Goal: Information Seeking & Learning: Learn about a topic

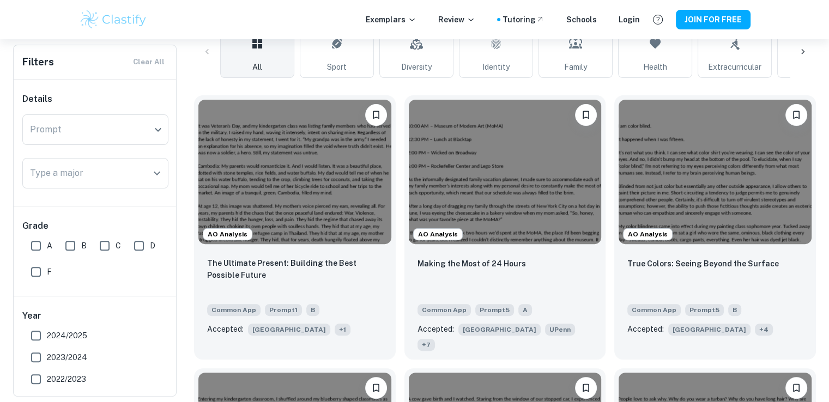
scroll to position [283, 0]
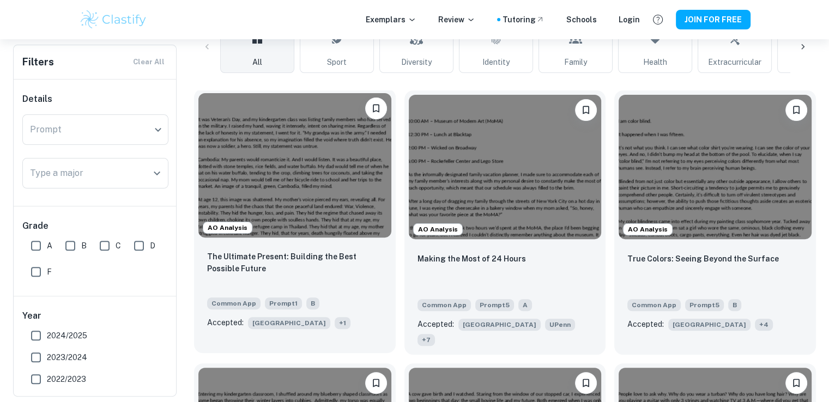
click at [313, 177] on img at bounding box center [294, 165] width 193 height 144
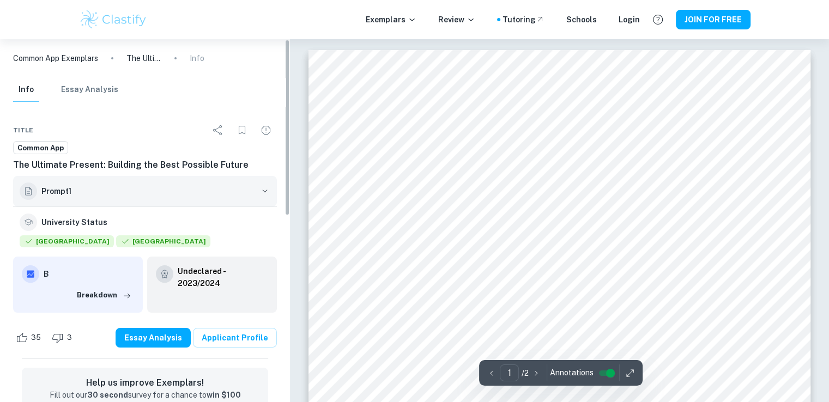
click at [265, 185] on button "Prompt 1" at bounding box center [145, 191] width 264 height 31
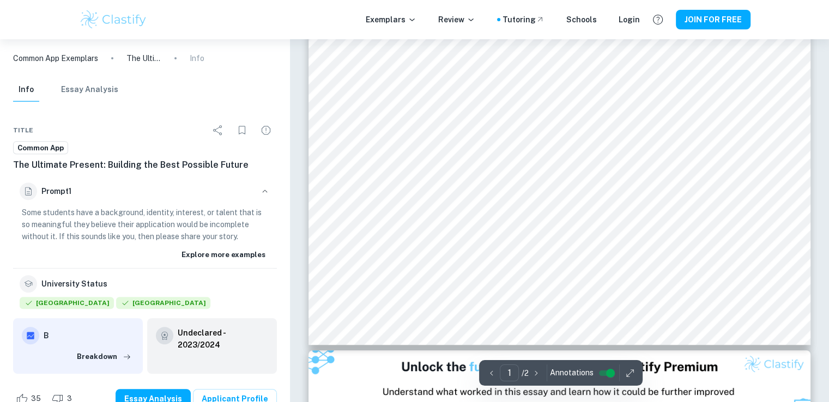
scroll to position [378, 0]
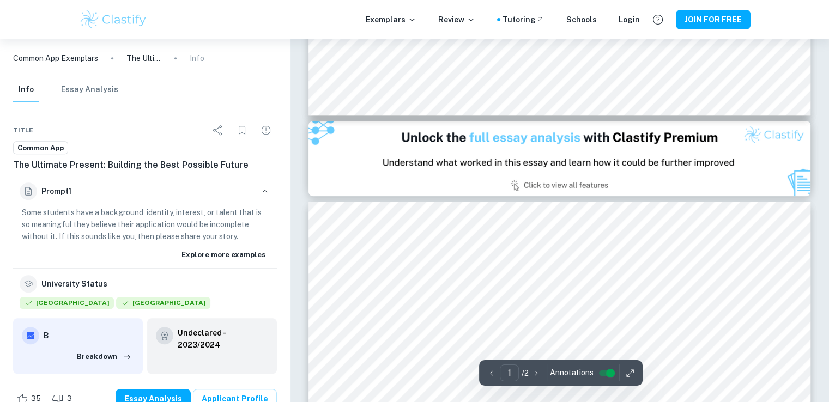
type input "2"
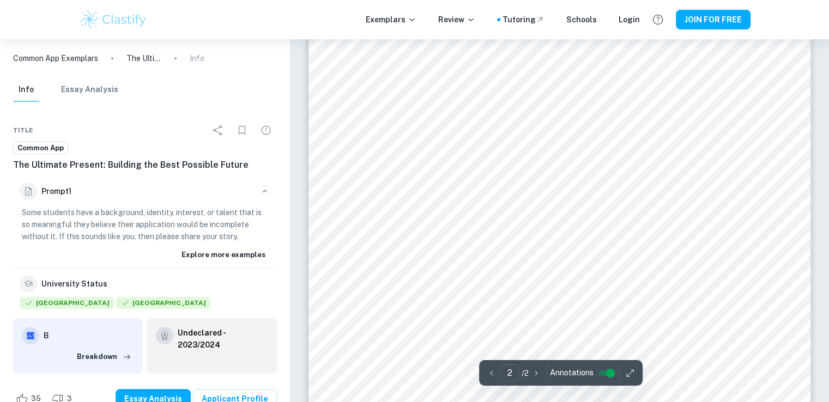
scroll to position [826, 0]
click at [106, 358] on button "Breakdown" at bounding box center [104, 357] width 60 height 16
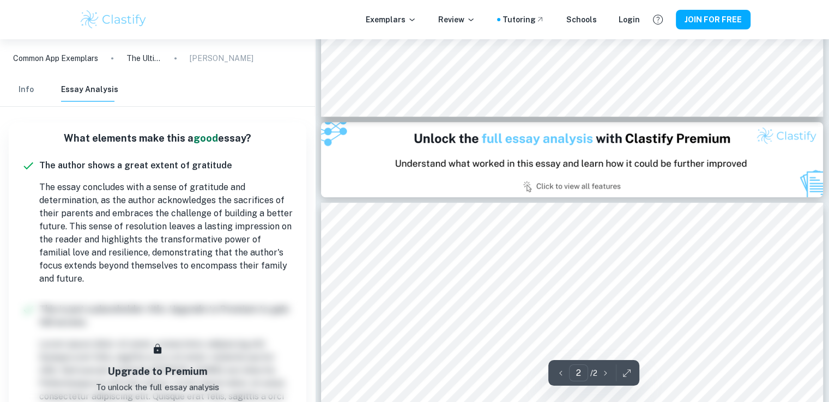
type input "1"
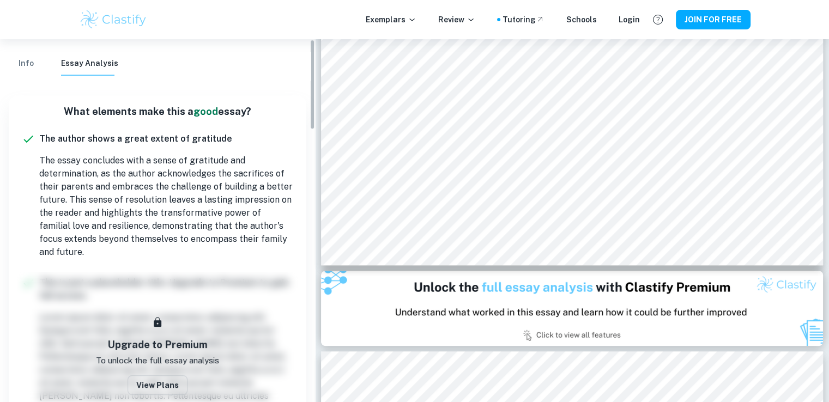
scroll to position [0, 0]
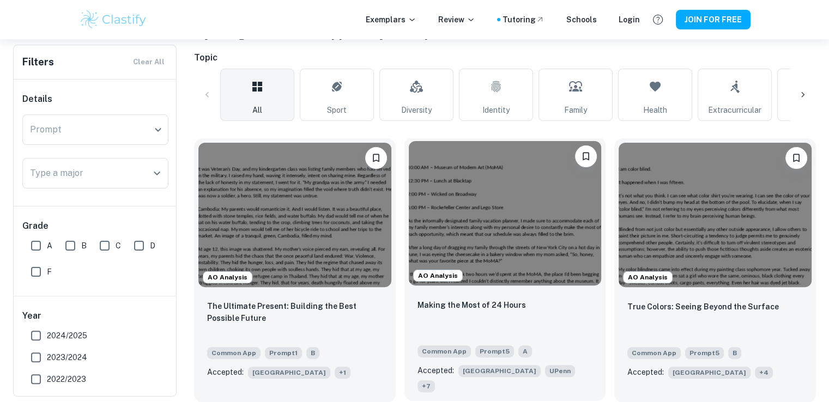
scroll to position [237, 0]
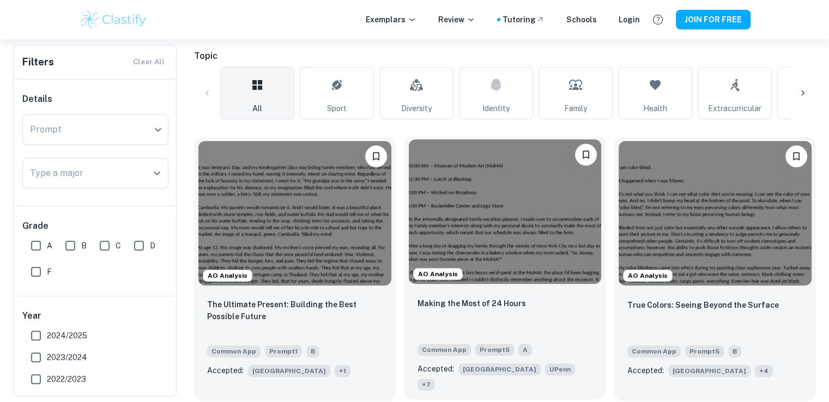
click at [506, 218] on img at bounding box center [505, 211] width 193 height 144
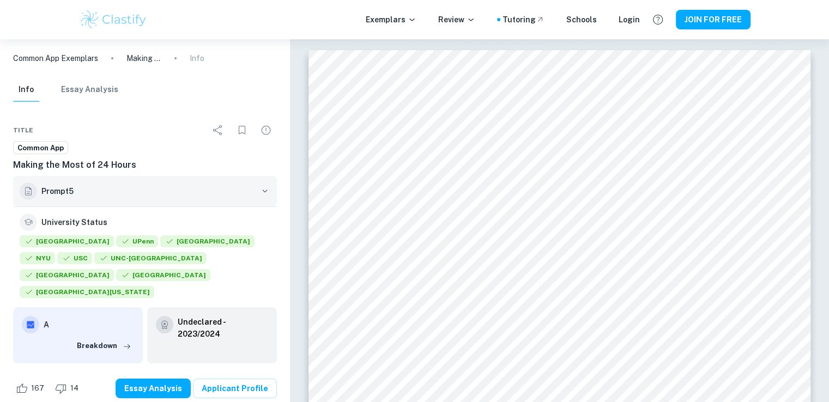
click at [102, 200] on button "Prompt 5" at bounding box center [145, 191] width 264 height 31
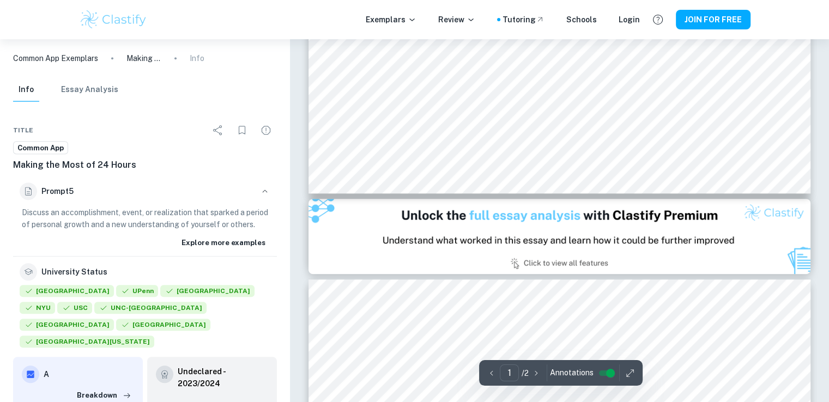
scroll to position [570, 0]
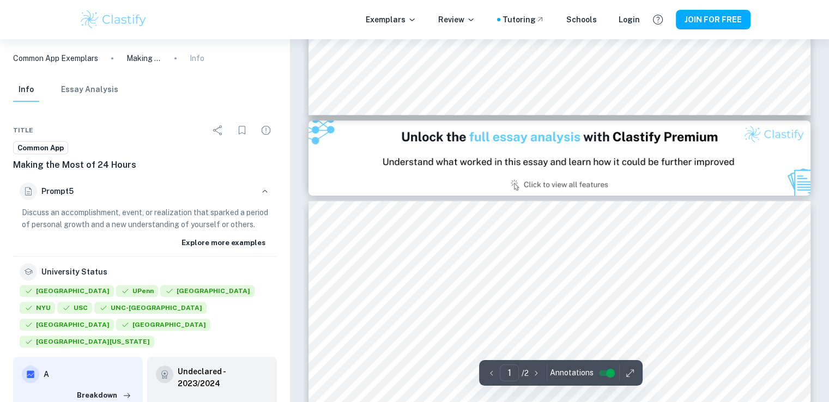
type input "2"
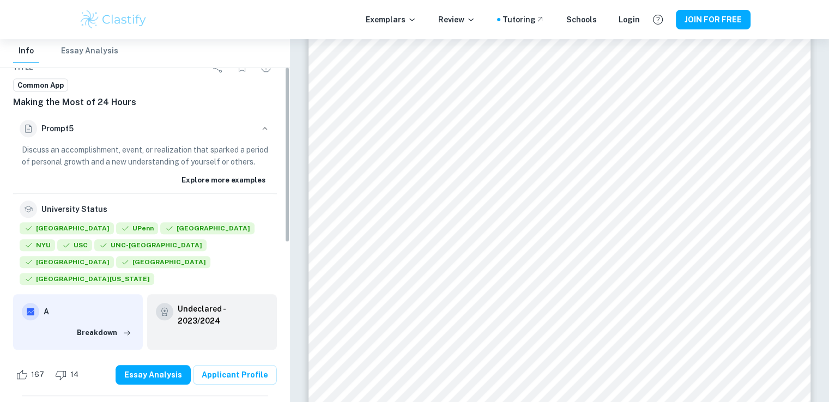
scroll to position [68, 0]
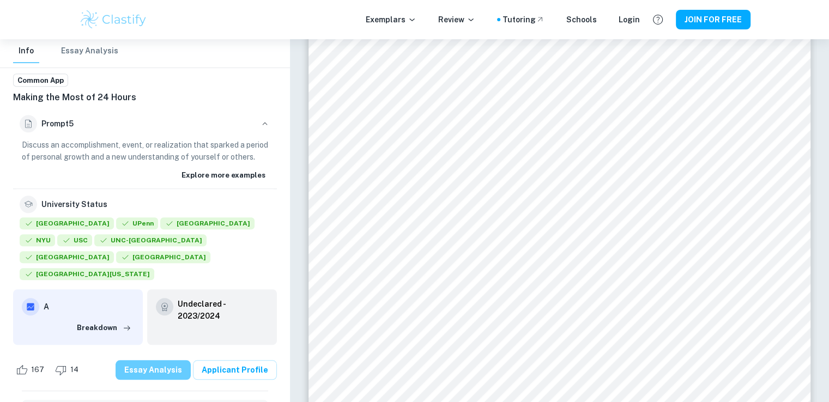
click at [157, 362] on button "Essay Analysis" at bounding box center [153, 370] width 75 height 20
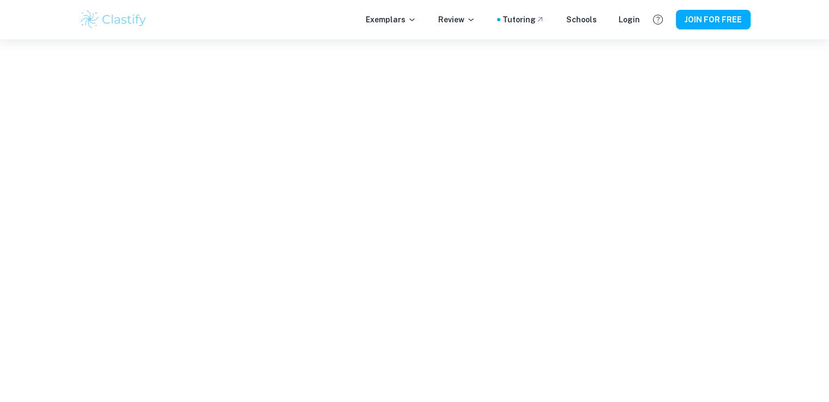
scroll to position [734, 0]
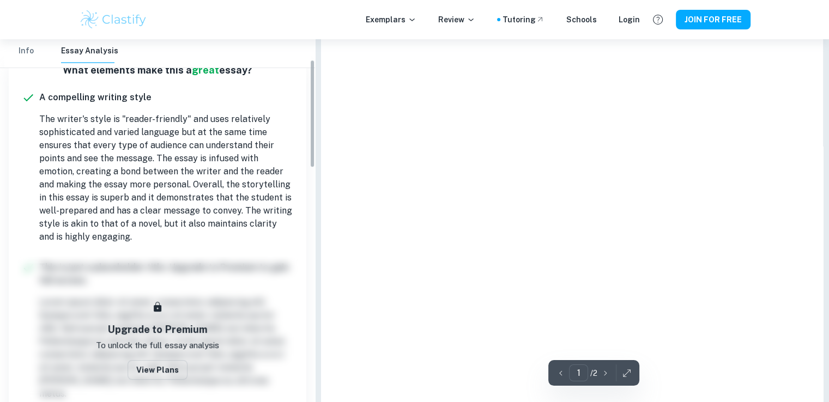
type input "2"
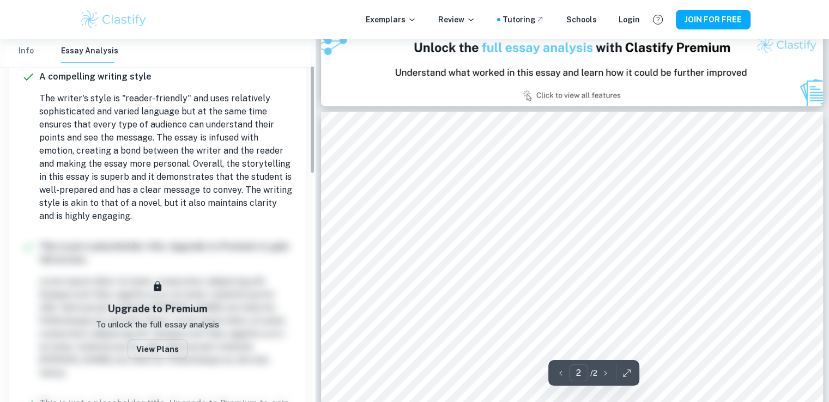
scroll to position [88, 0]
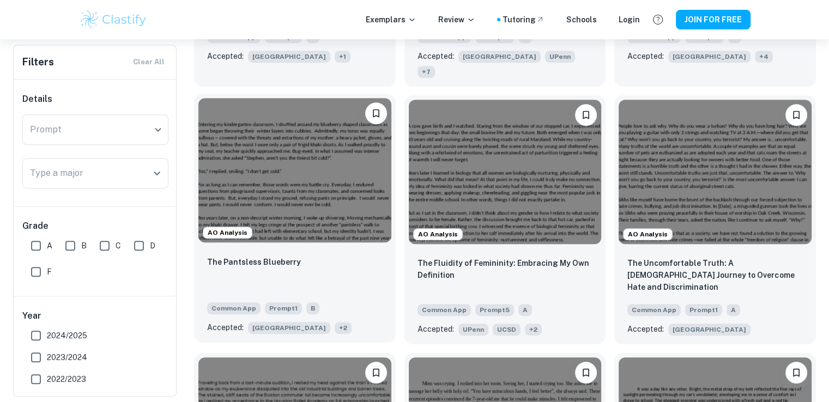
scroll to position [554, 0]
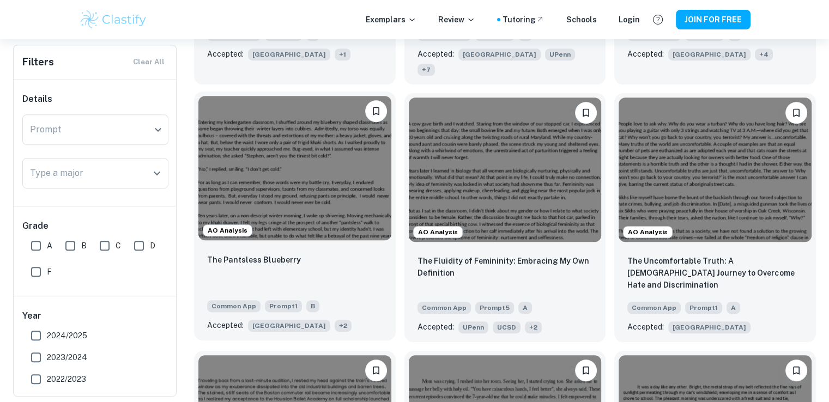
drag, startPoint x: 316, startPoint y: 154, endPoint x: 245, endPoint y: 142, distance: 71.7
click at [245, 142] on img at bounding box center [294, 168] width 193 height 144
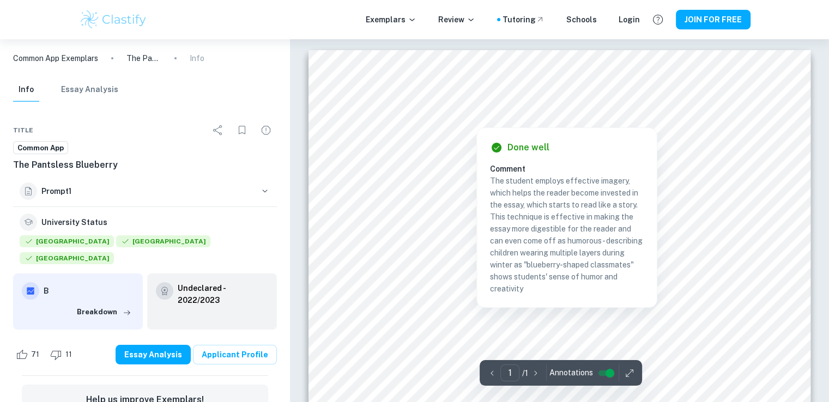
click at [534, 216] on p "The student employs effective imagery, which helps the reader become invested i…" at bounding box center [567, 235] width 154 height 120
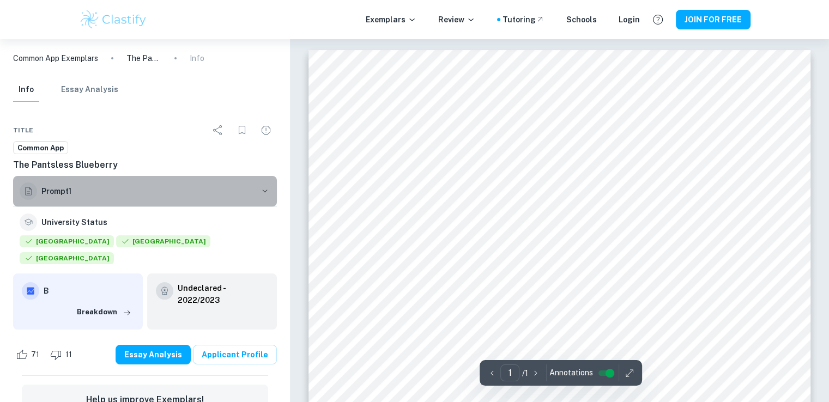
click at [109, 193] on h6 "Prompt 1" at bounding box center [148, 191] width 214 height 12
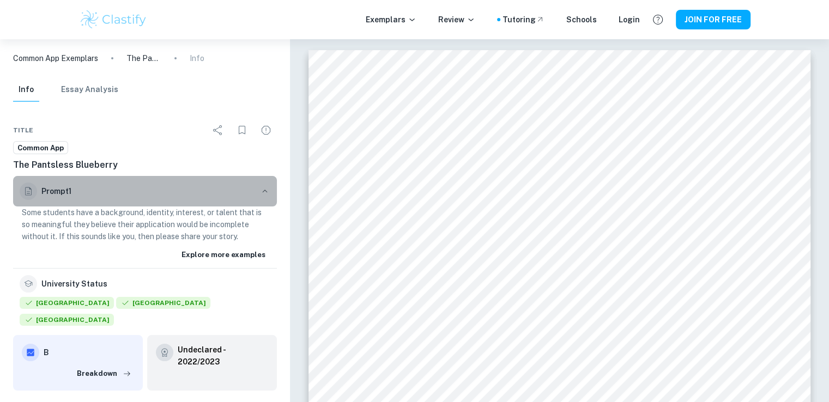
click at [109, 193] on h6 "Prompt 1" at bounding box center [148, 191] width 214 height 12
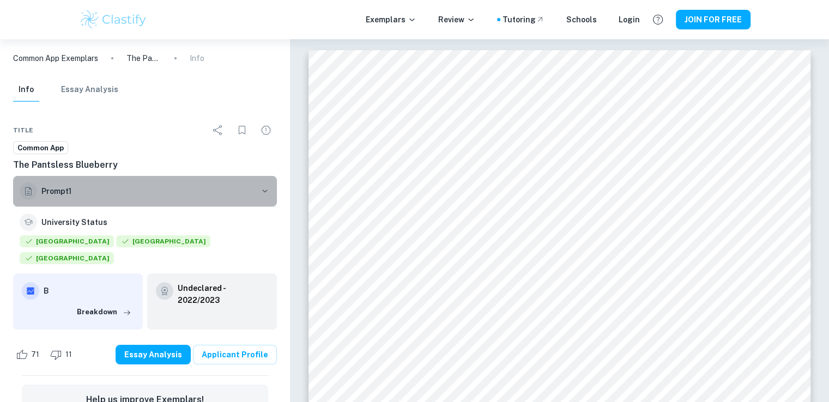
click at [147, 199] on button "Prompt 1" at bounding box center [145, 191] width 264 height 31
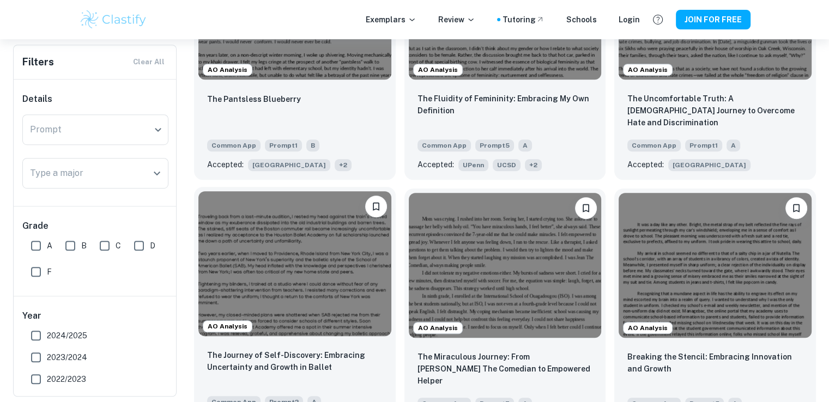
scroll to position [716, 0]
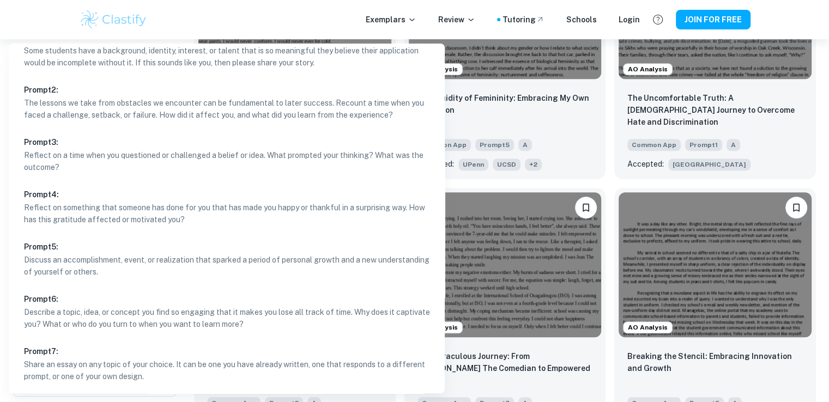
click at [251, 106] on p "The lessons we take from obstacles we encounter can be fundamental to later suc…" at bounding box center [231, 109] width 414 height 24
type input "2"
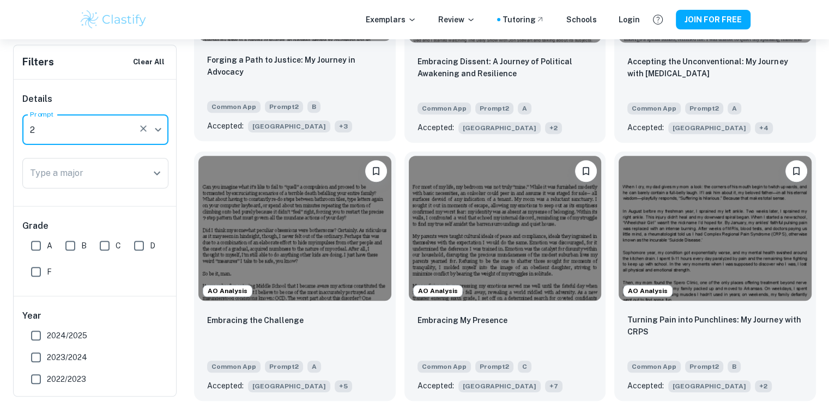
scroll to position [764, 0]
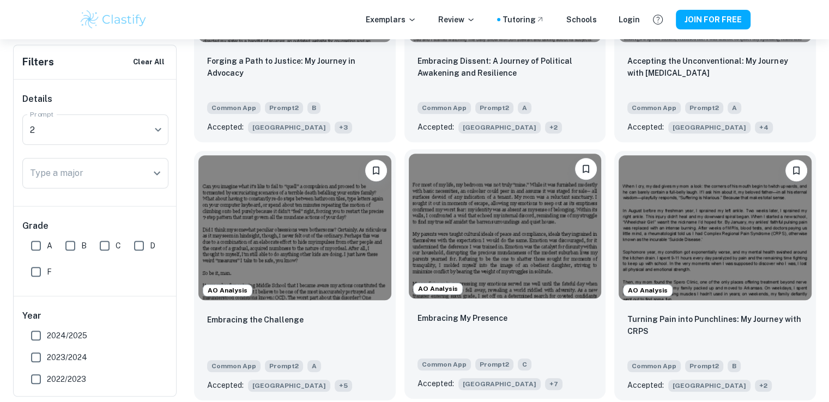
click at [484, 240] on img at bounding box center [505, 226] width 193 height 144
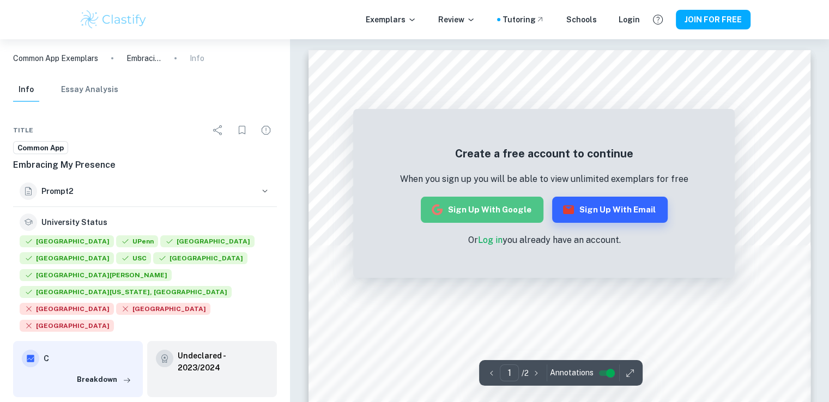
click at [515, 208] on button "Sign up with Google" at bounding box center [482, 210] width 123 height 26
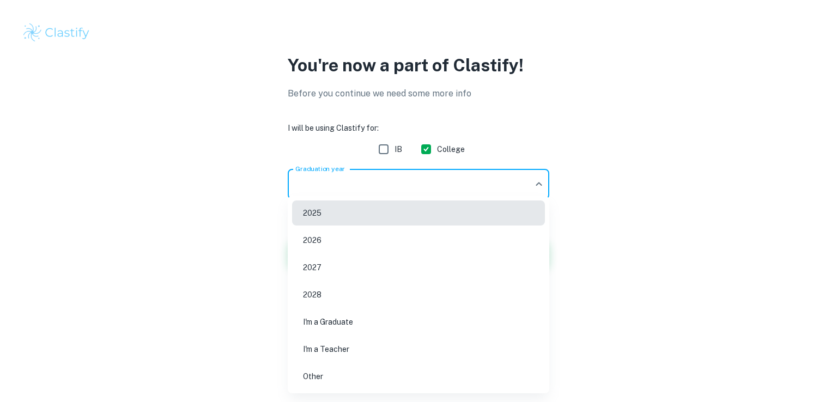
click at [411, 184] on body "We value your privacy We use cookies to enhance your browsing experience, serve…" at bounding box center [418, 201] width 837 height 402
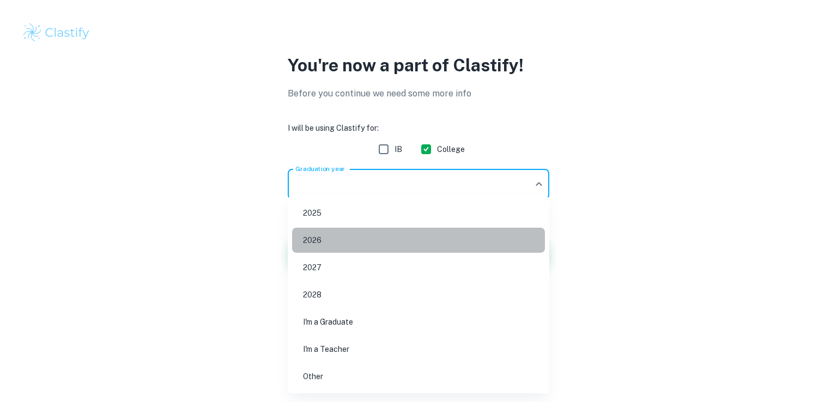
click at [389, 242] on li "2026" at bounding box center [418, 240] width 253 height 25
type input "2026"
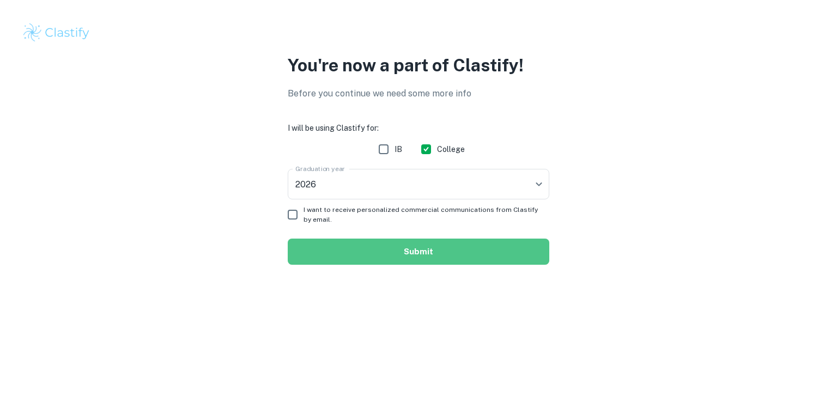
click at [390, 252] on button "Submit" at bounding box center [419, 252] width 262 height 26
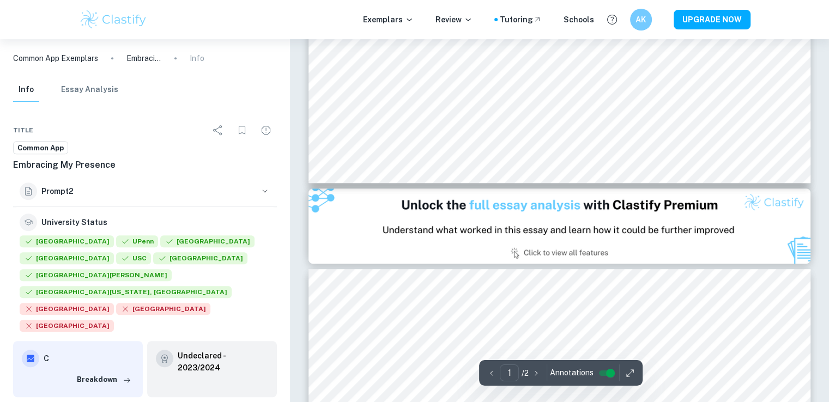
scroll to position [516, 0]
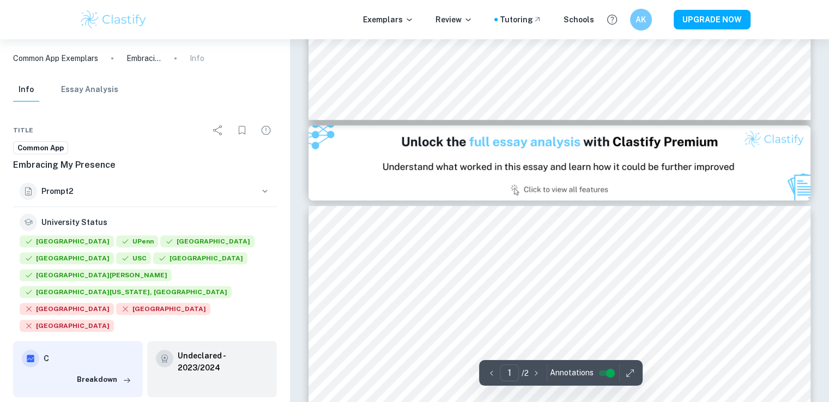
type input "2"
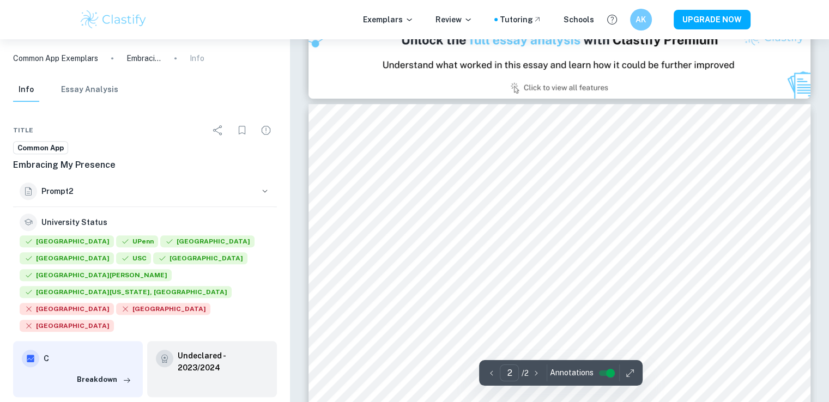
scroll to position [682, 0]
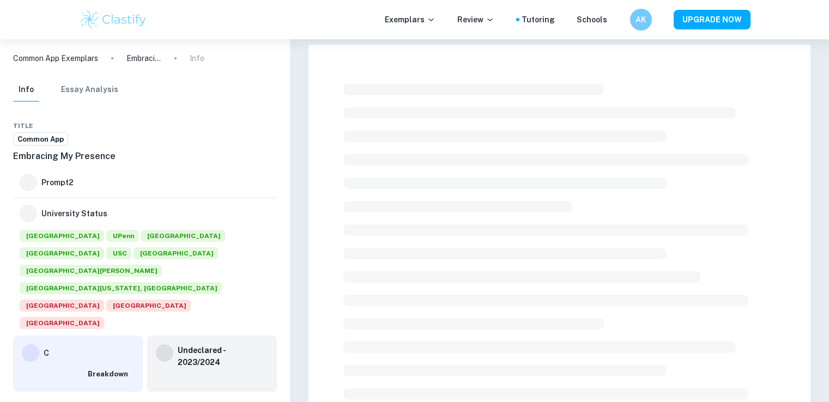
checkbox input "true"
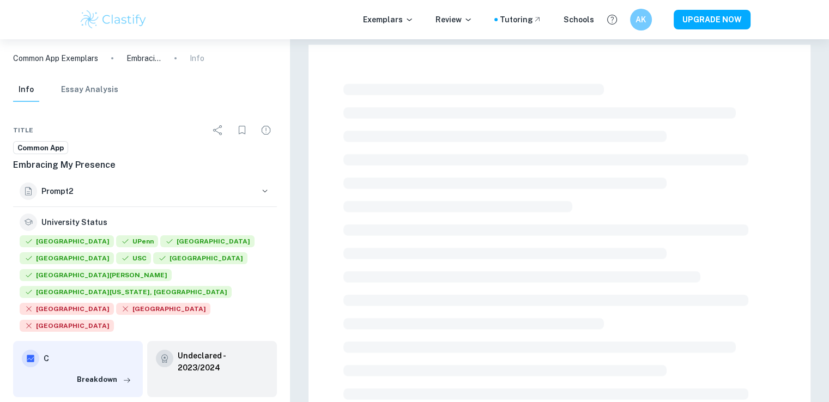
scroll to position [396, 0]
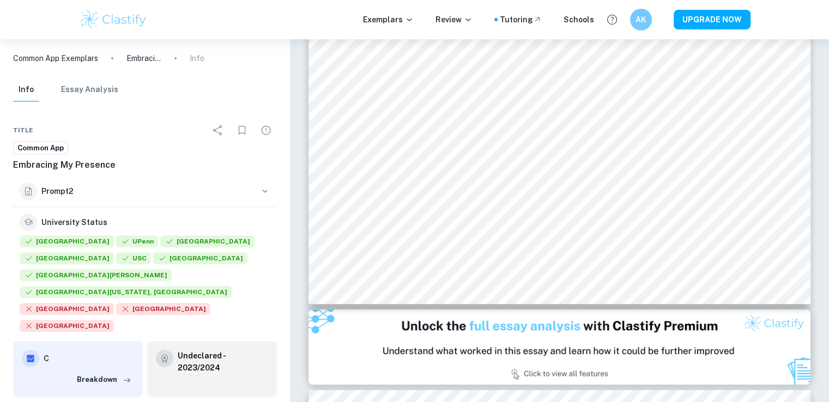
click at [70, 63] on p "Common App Exemplars" at bounding box center [55, 58] width 85 height 12
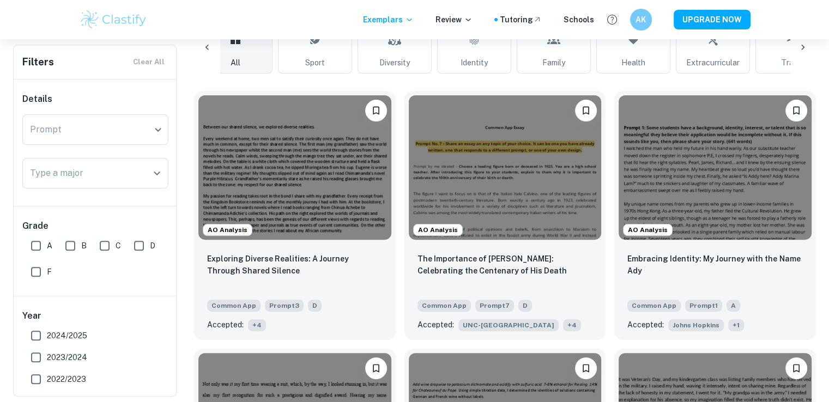
scroll to position [285, 0]
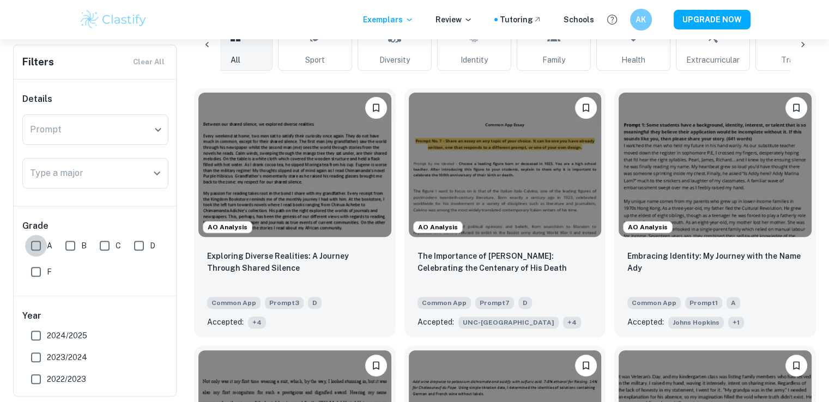
click at [44, 240] on input "A" at bounding box center [36, 246] width 22 height 22
checkbox input "true"
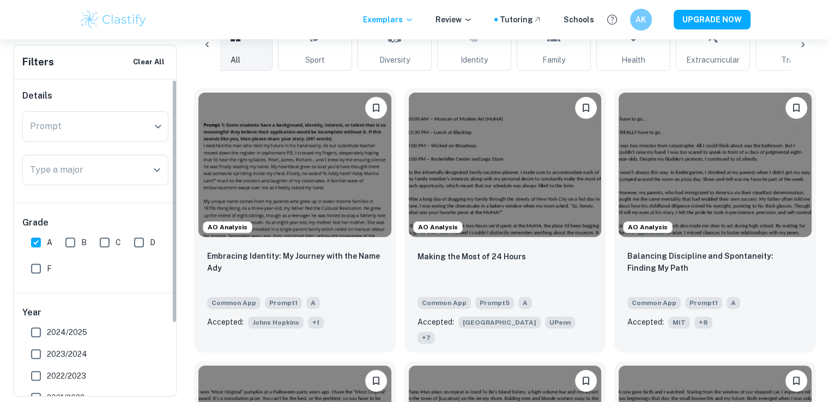
scroll to position [0, 0]
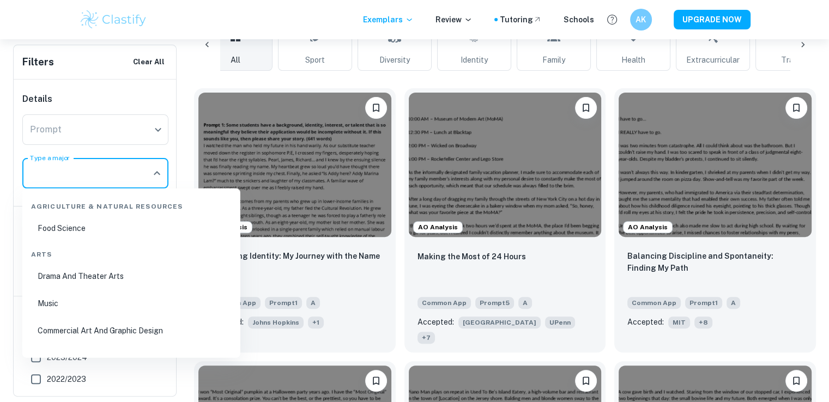
click at [132, 171] on input "Type a major" at bounding box center [87, 173] width 120 height 21
click at [96, 164] on input "Type a major" at bounding box center [87, 173] width 120 height 21
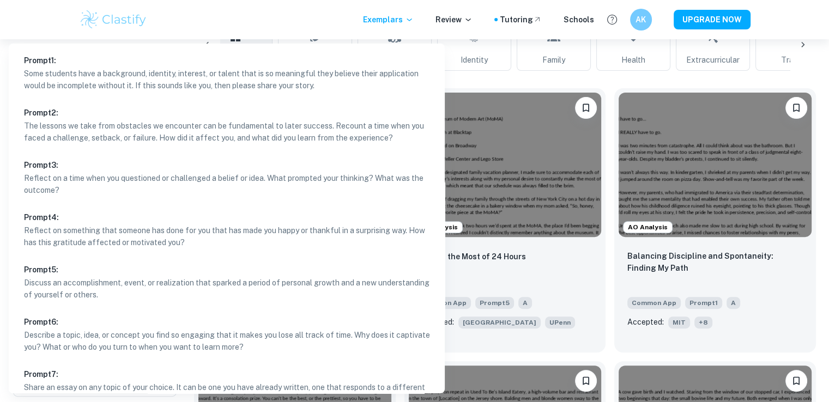
click at [60, 19] on div at bounding box center [414, 201] width 829 height 402
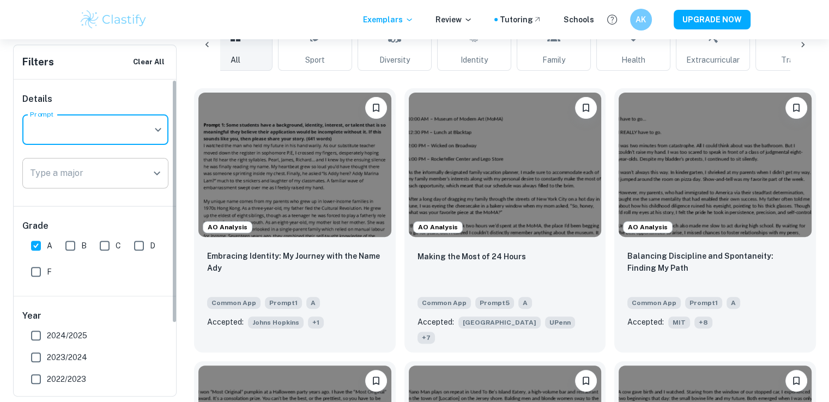
click at [74, 175] on input "Type a major" at bounding box center [87, 173] width 120 height 21
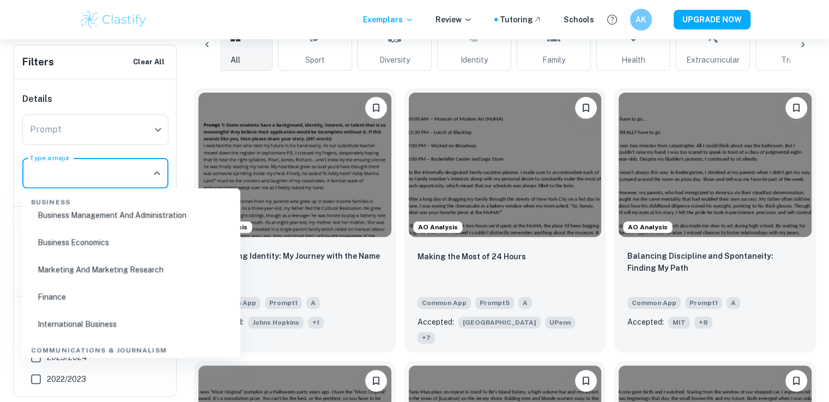
scroll to position [485, 0]
click at [71, 298] on li "Finance" at bounding box center [131, 295] width 209 height 25
type input "Finance"
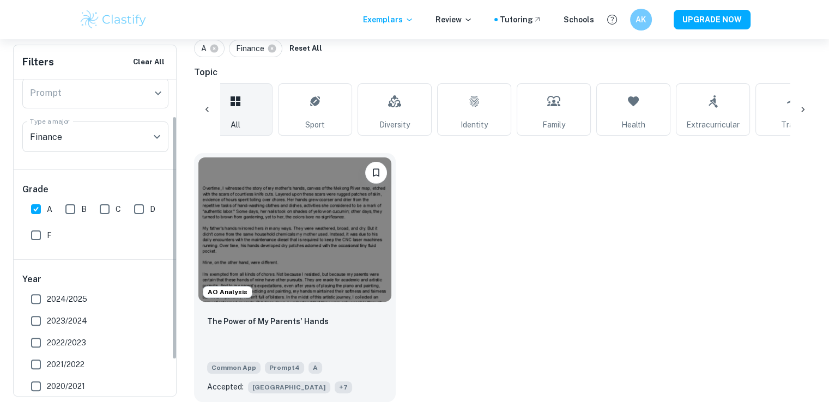
scroll to position [50, 0]
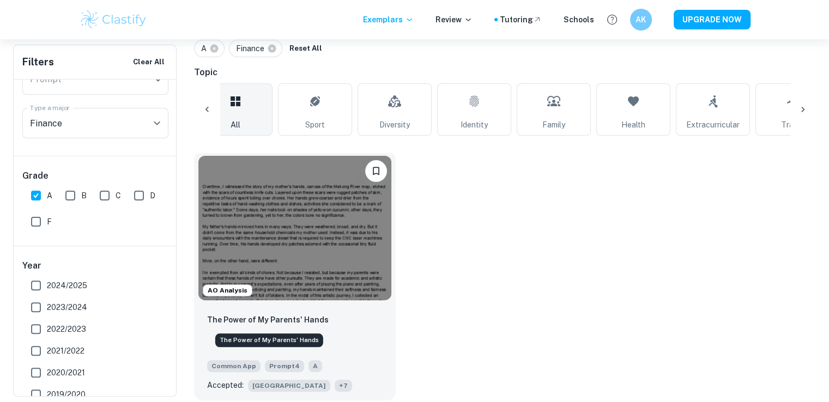
click at [299, 314] on p "The Power of My Parents' Hands" at bounding box center [267, 320] width 121 height 12
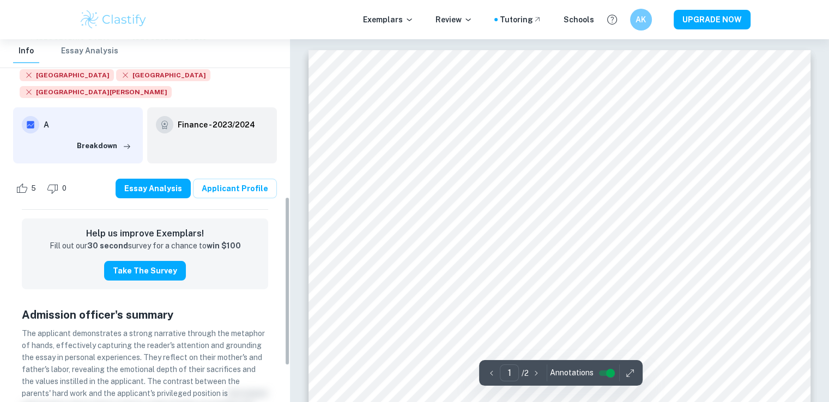
scroll to position [216, 0]
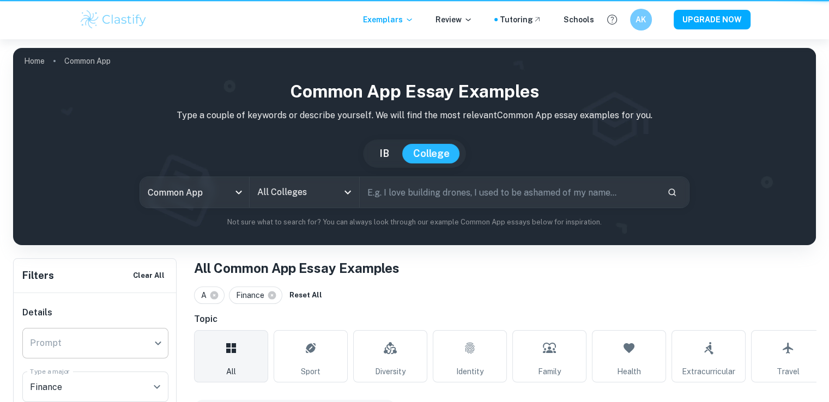
scroll to position [247, 0]
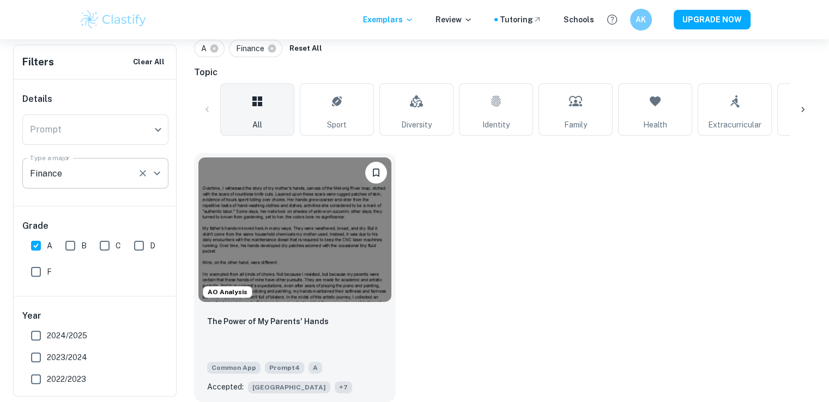
click at [144, 173] on icon "Clear" at bounding box center [142, 173] width 11 height 11
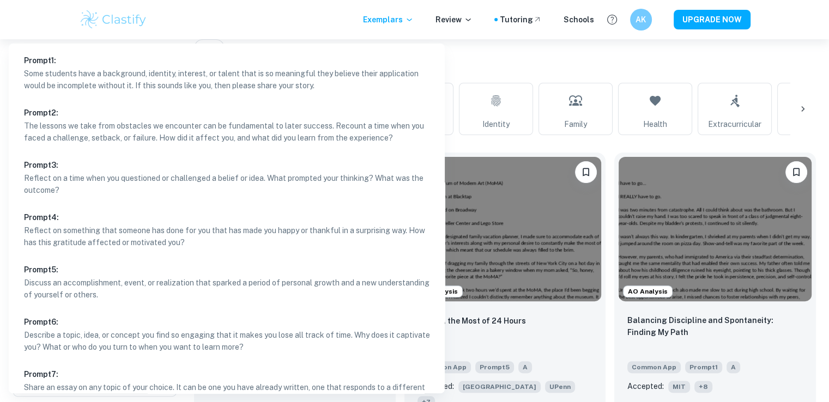
click at [680, 57] on div at bounding box center [414, 201] width 829 height 402
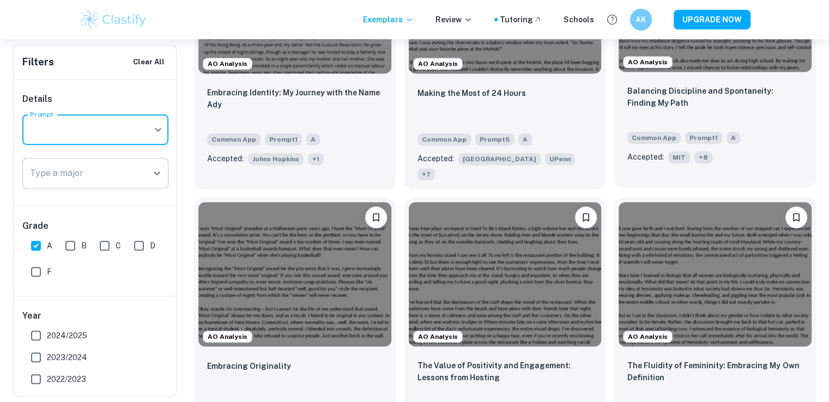
scroll to position [478, 0]
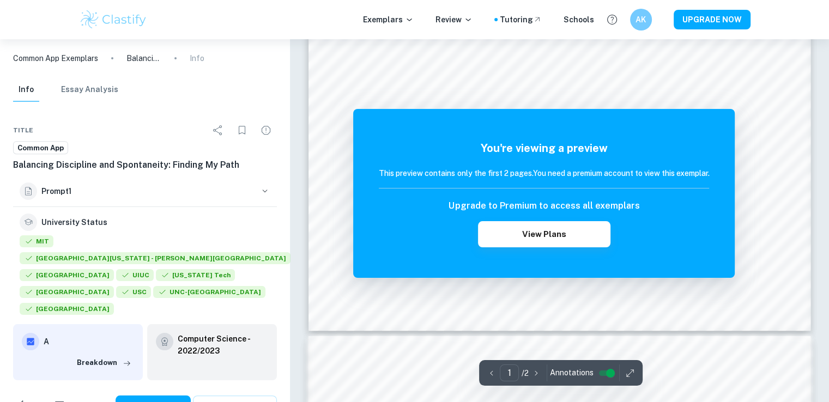
scroll to position [408, 0]
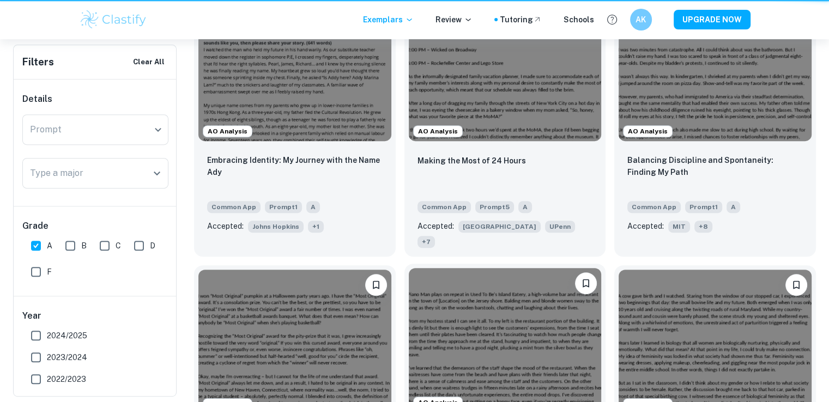
scroll to position [478, 0]
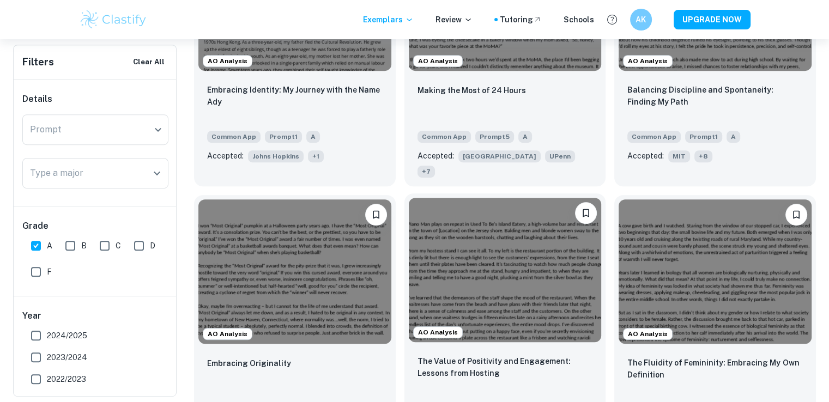
click at [482, 266] on img at bounding box center [505, 270] width 193 height 144
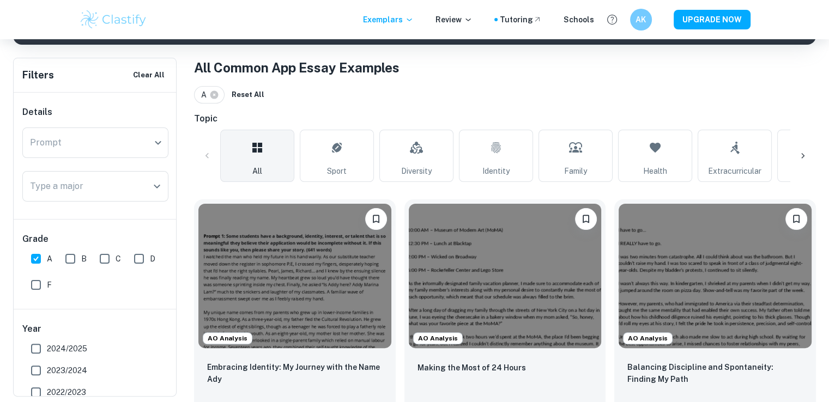
scroll to position [199, 0]
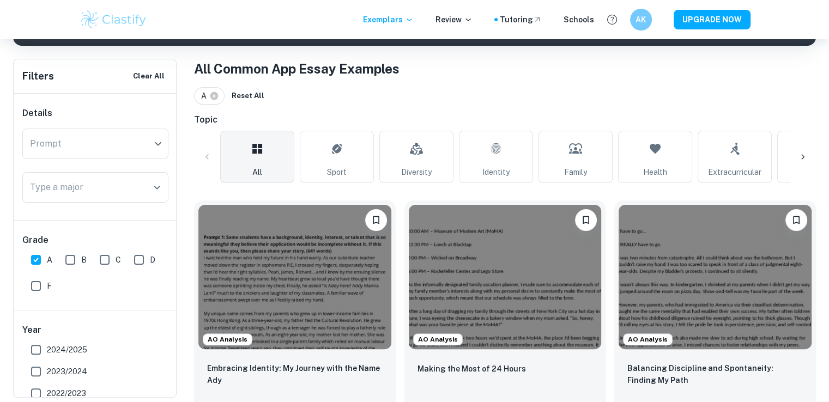
click at [34, 260] on input "A" at bounding box center [36, 260] width 22 height 22
checkbox input "false"
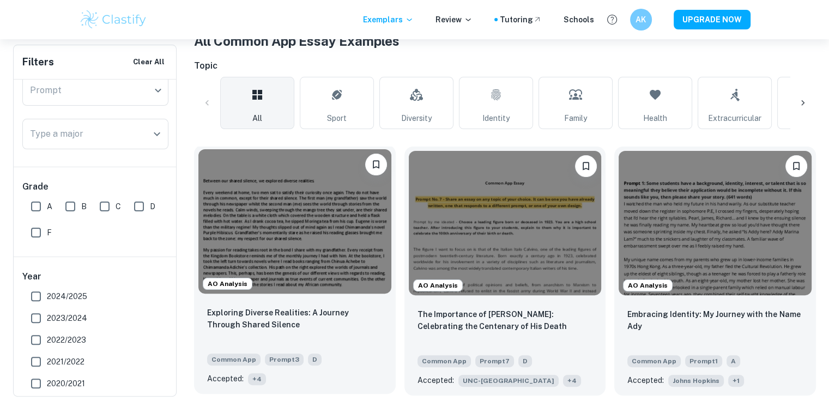
scroll to position [228, 0]
click at [331, 251] on img at bounding box center [294, 221] width 193 height 144
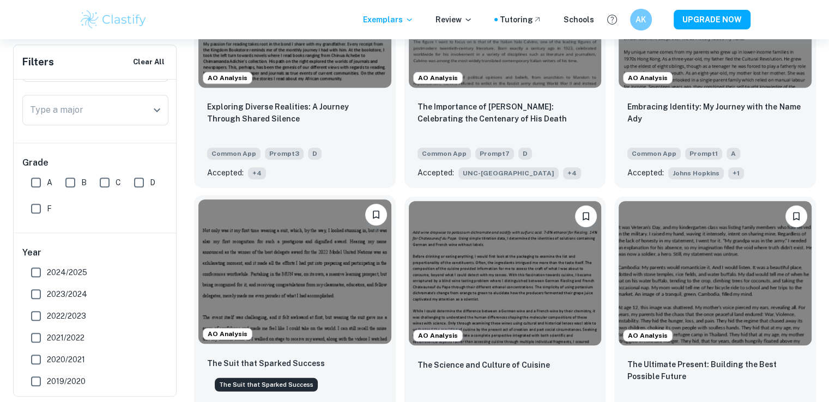
scroll to position [413, 0]
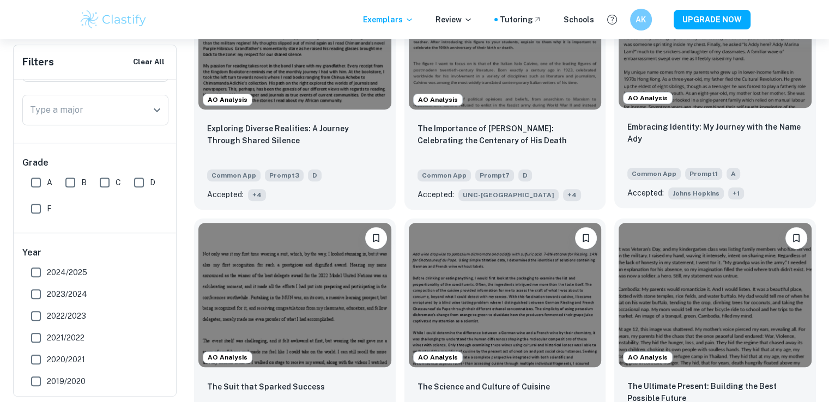
click at [727, 105] on img at bounding box center [714, 35] width 193 height 144
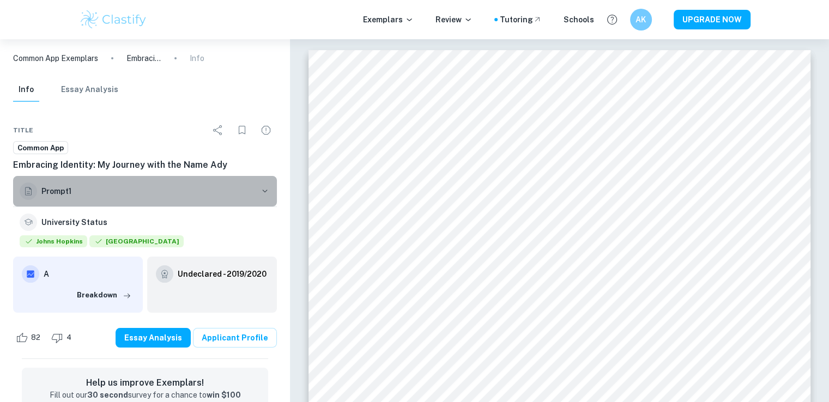
click at [198, 188] on h6 "Prompt 1" at bounding box center [148, 191] width 214 height 12
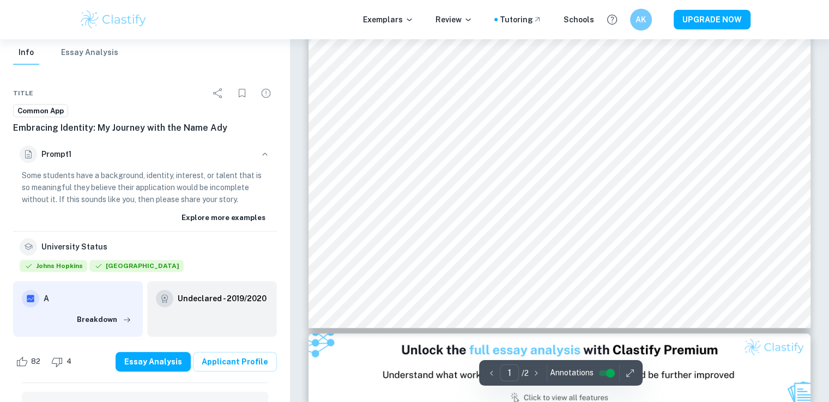
scroll to position [431, 0]
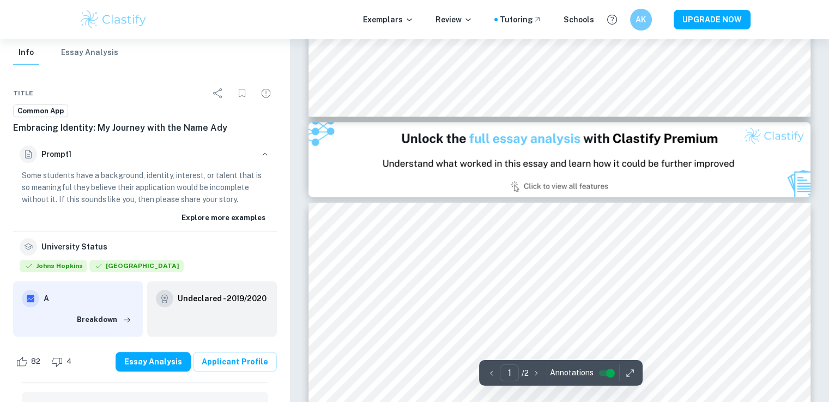
type input "2"
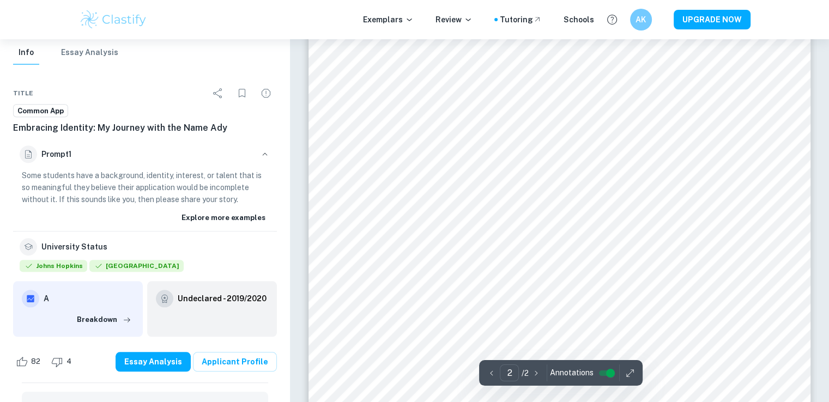
scroll to position [1022, 0]
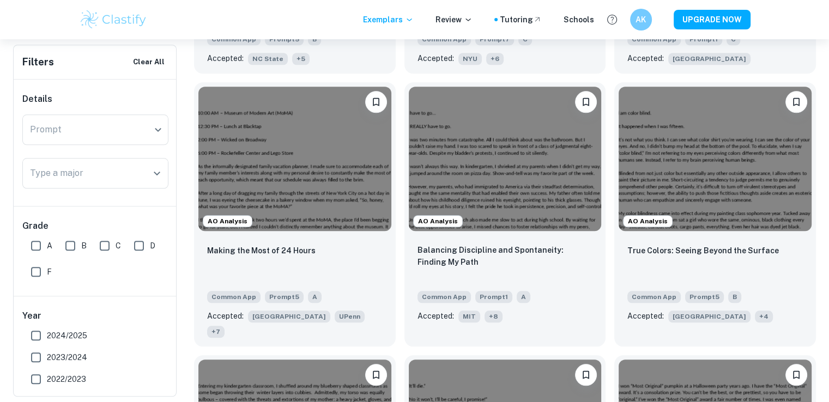
scroll to position [1069, 0]
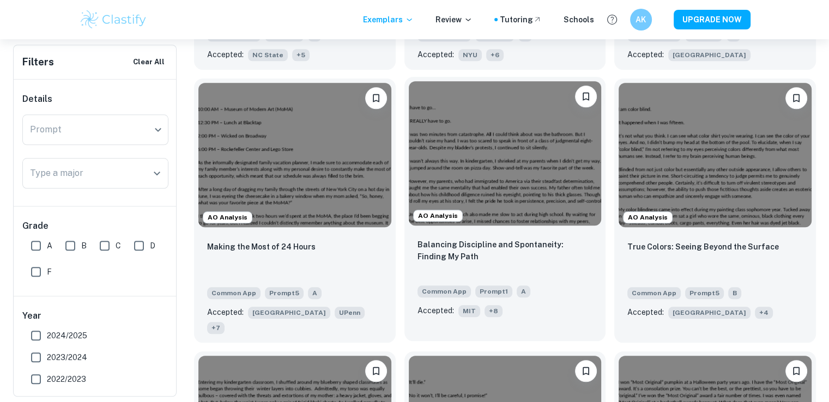
click at [514, 208] on img at bounding box center [505, 153] width 193 height 144
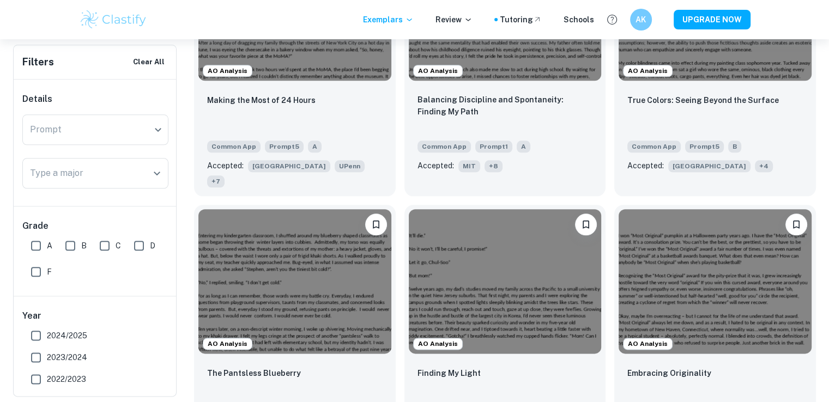
scroll to position [1220, 0]
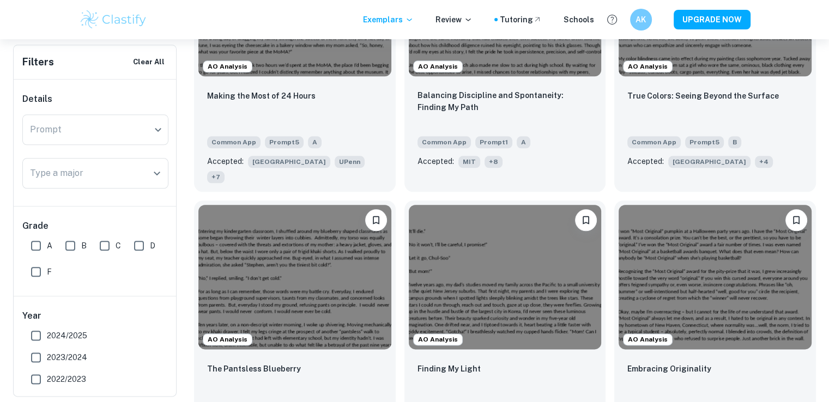
click at [398, 196] on div "AO Analysis Finding My Light Common App Prompt 7 B Accepted: Emory University" at bounding box center [501, 321] width 210 height 258
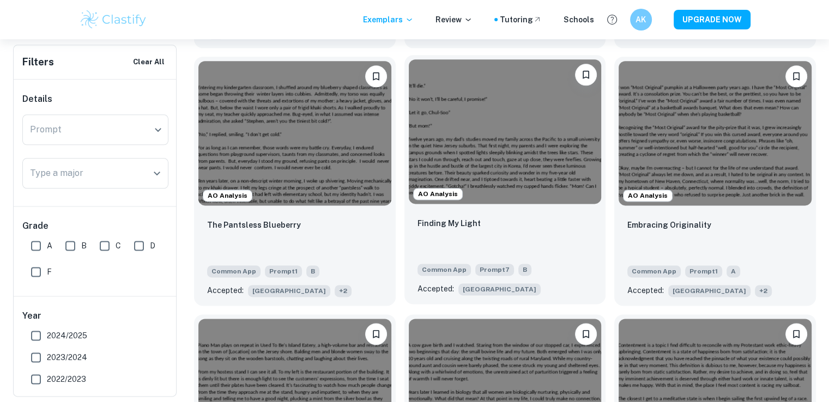
scroll to position [1366, 0]
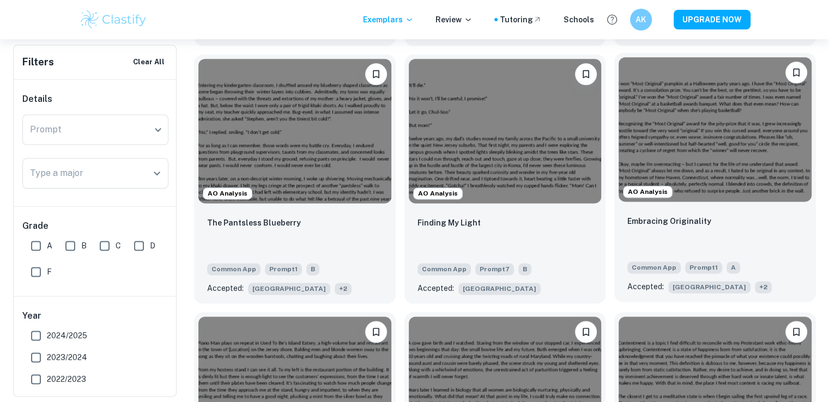
click at [719, 151] on img at bounding box center [714, 129] width 193 height 144
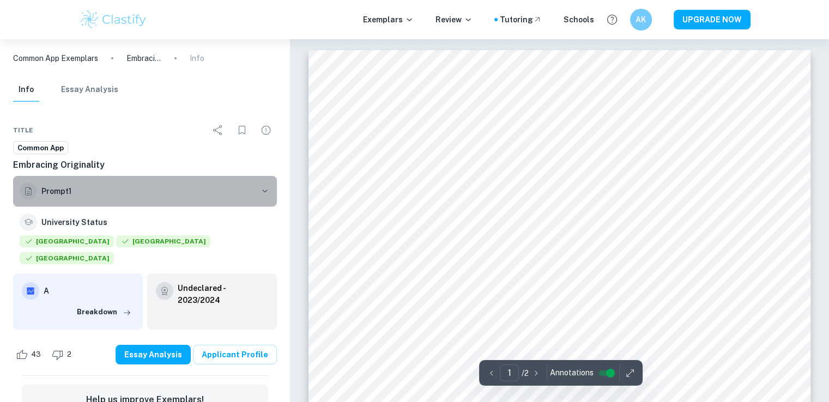
click at [95, 203] on button "Prompt 1" at bounding box center [145, 191] width 264 height 31
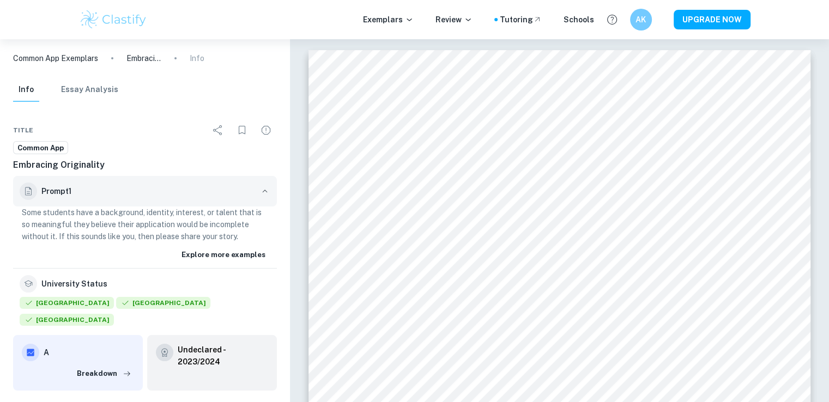
click at [95, 203] on button "Prompt 1" at bounding box center [145, 191] width 264 height 31
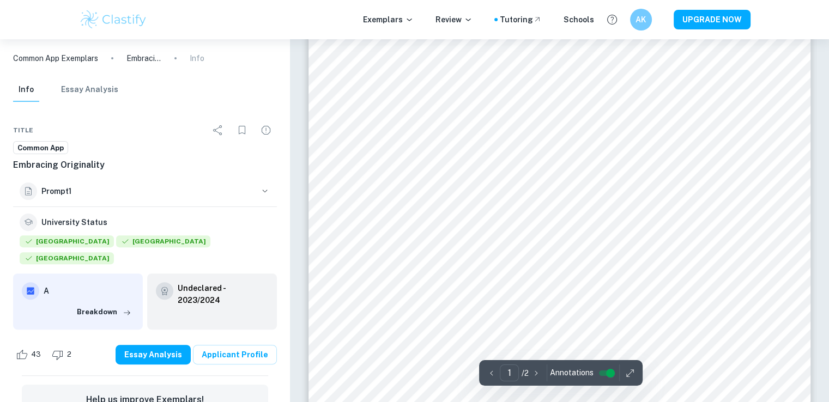
scroll to position [299, 0]
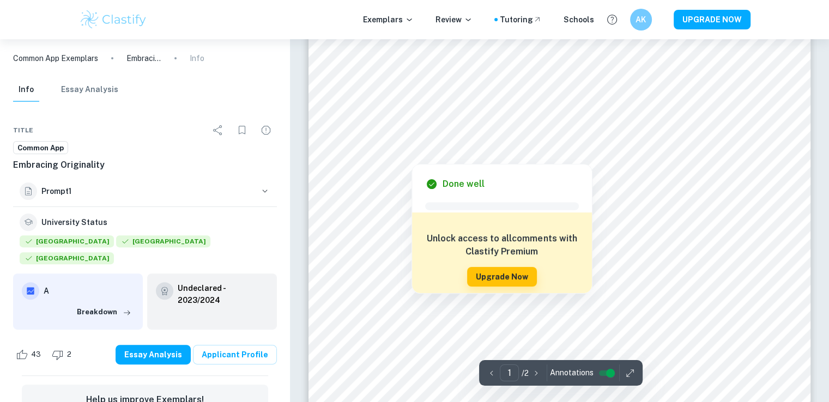
click at [662, 141] on div at bounding box center [549, 140] width 387 height 17
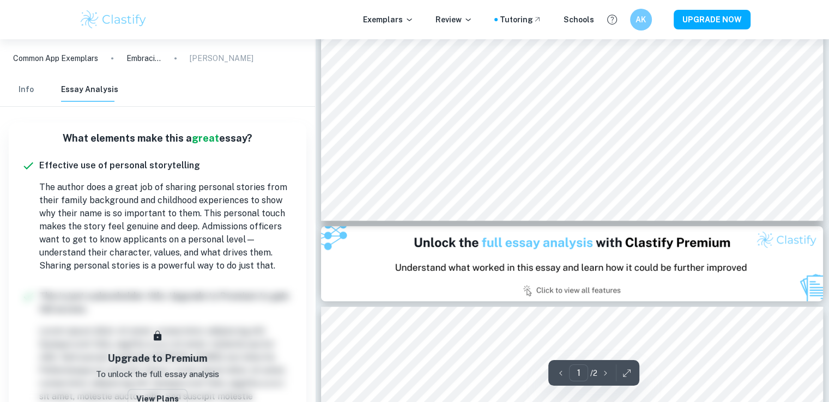
scroll to position [555, 0]
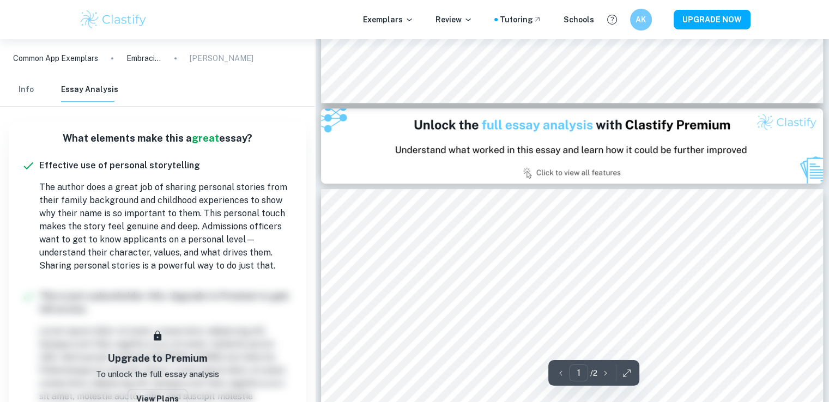
type input "2"
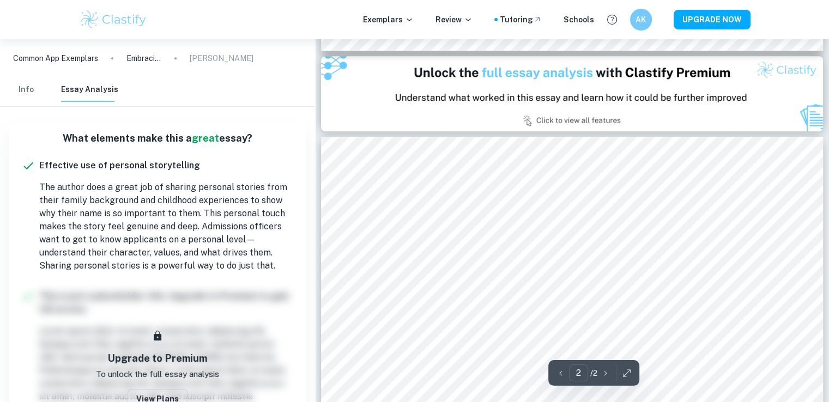
scroll to position [710, 0]
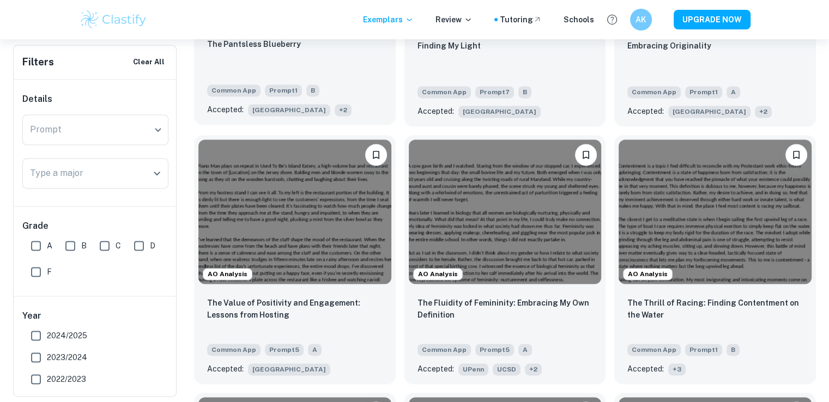
scroll to position [1545, 0]
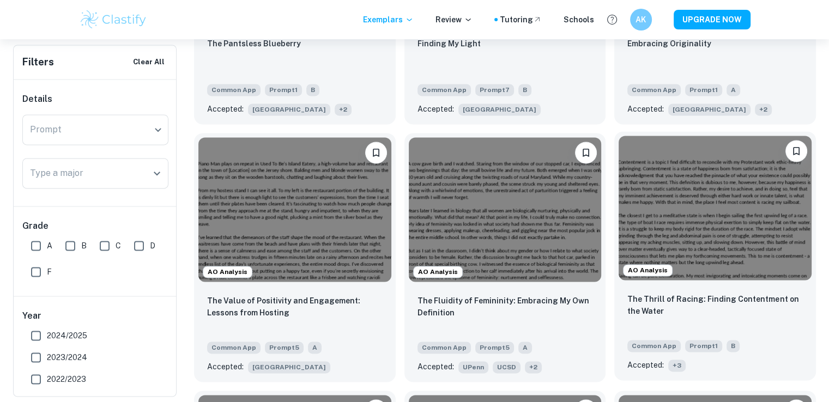
click at [663, 204] on img at bounding box center [714, 208] width 193 height 144
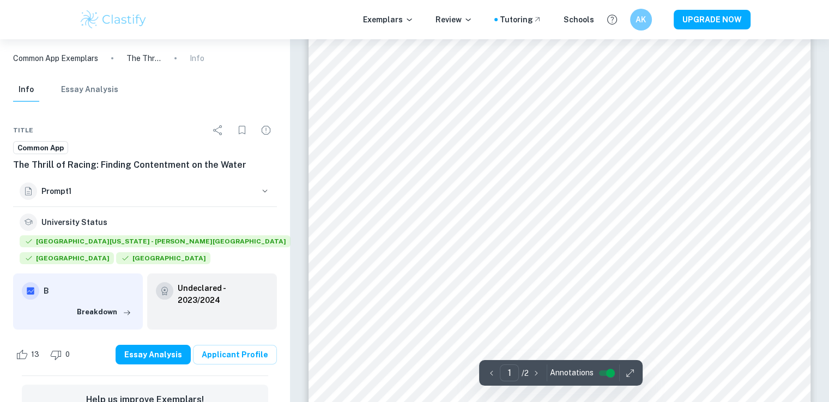
scroll to position [276, 0]
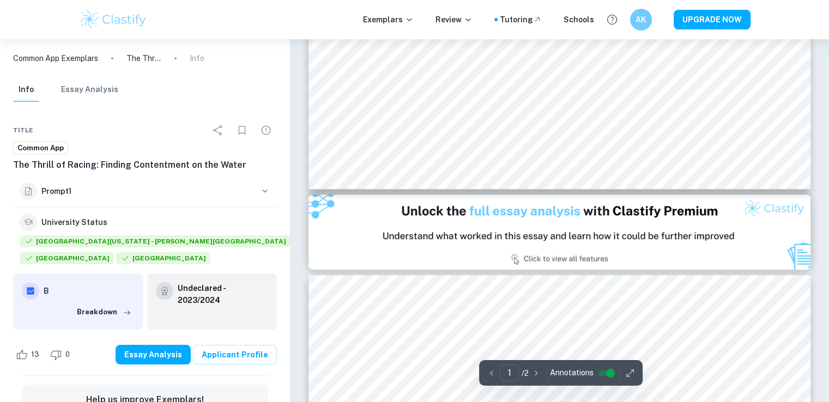
type input "2"
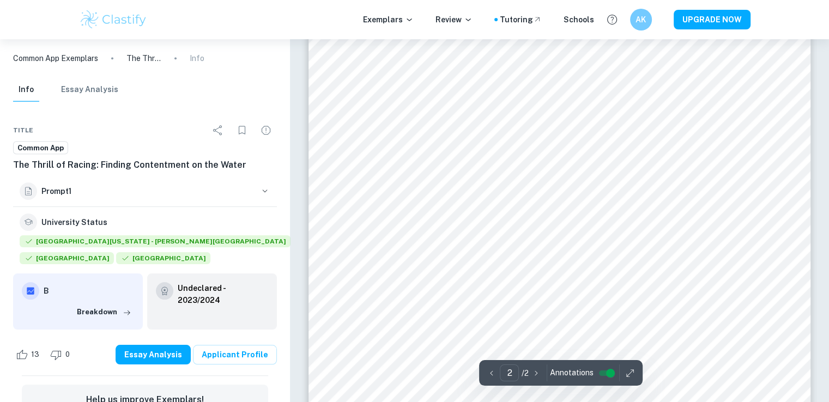
scroll to position [849, 0]
